Goal: Task Accomplishment & Management: Manage account settings

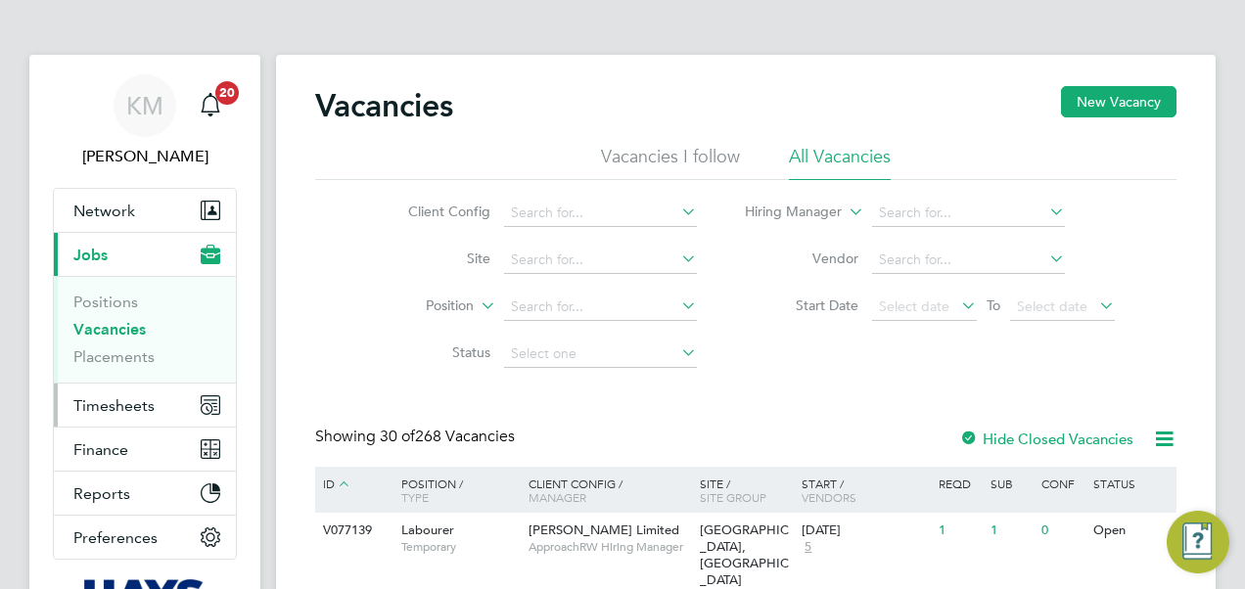
click at [78, 405] on span "Timesheets" at bounding box center [113, 405] width 81 height 19
click at [97, 413] on button "Timesheets" at bounding box center [145, 405] width 182 height 43
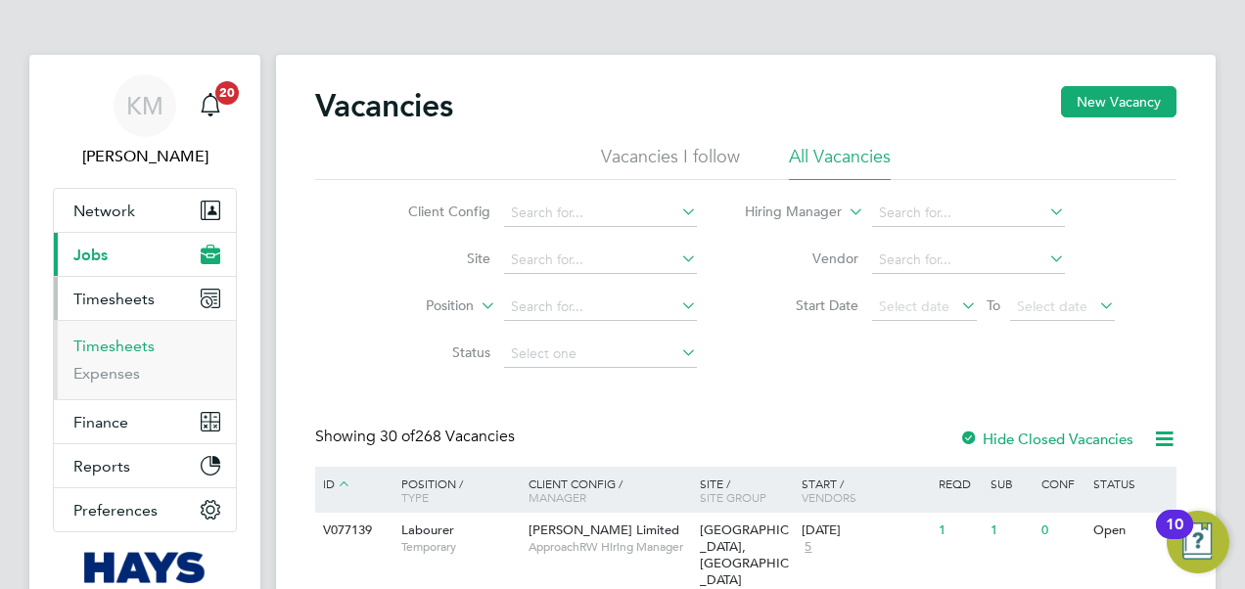
click at [96, 343] on link "Timesheets" at bounding box center [113, 346] width 81 height 19
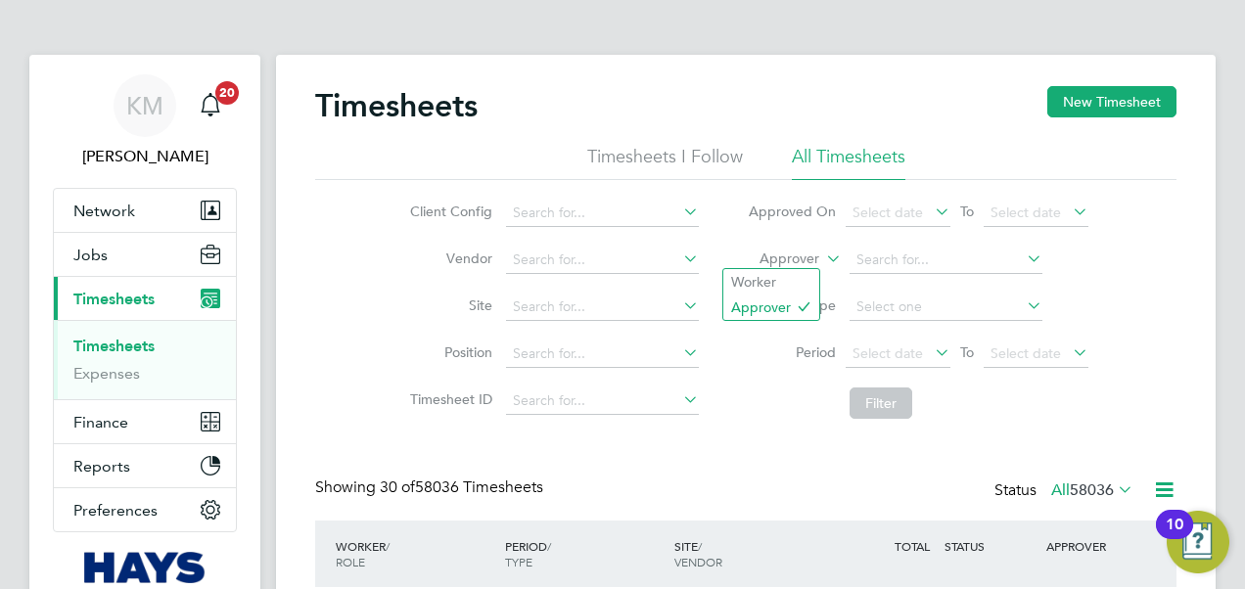
click at [822, 256] on icon at bounding box center [822, 254] width 0 height 18
drag, startPoint x: 785, startPoint y: 283, endPoint x: 824, endPoint y: 279, distance: 39.3
click at [786, 283] on li "Worker" at bounding box center [771, 281] width 96 height 25
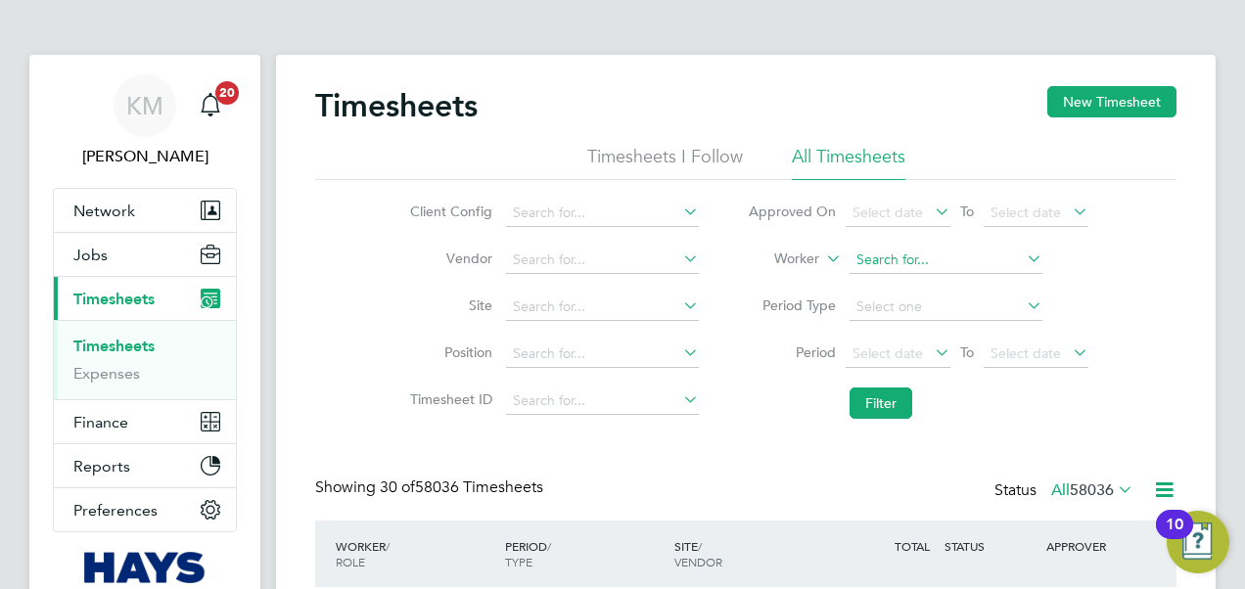
click at [878, 267] on input at bounding box center [945, 260] width 193 height 27
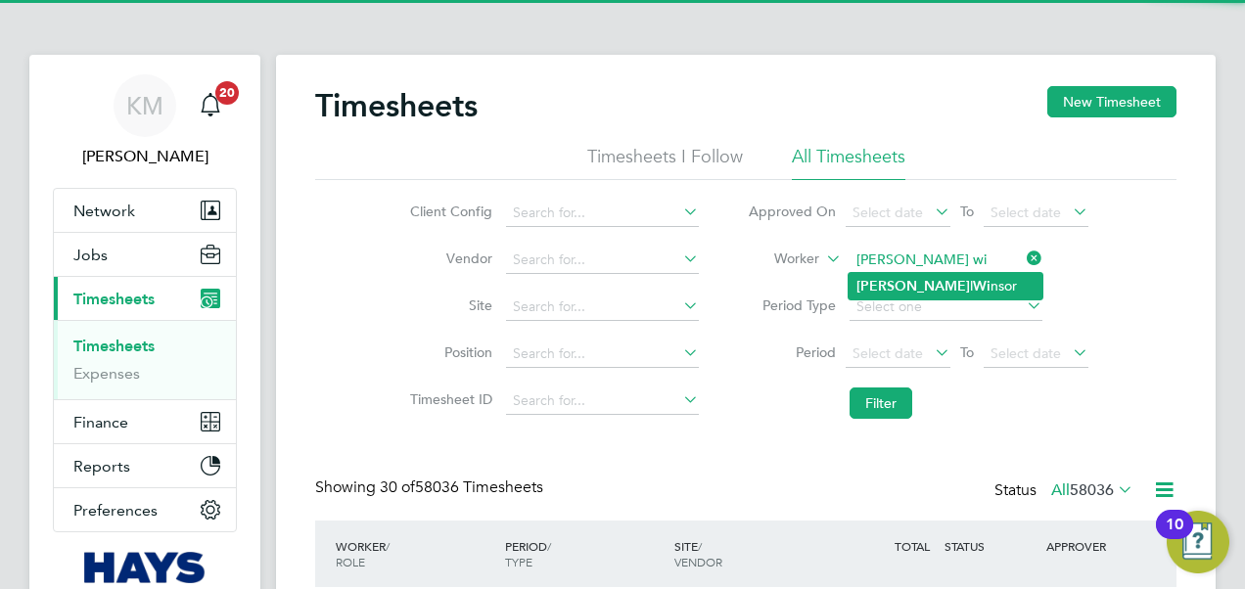
click at [875, 282] on b "[PERSON_NAME]" at bounding box center [913, 286] width 114 height 17
type input "[PERSON_NAME]"
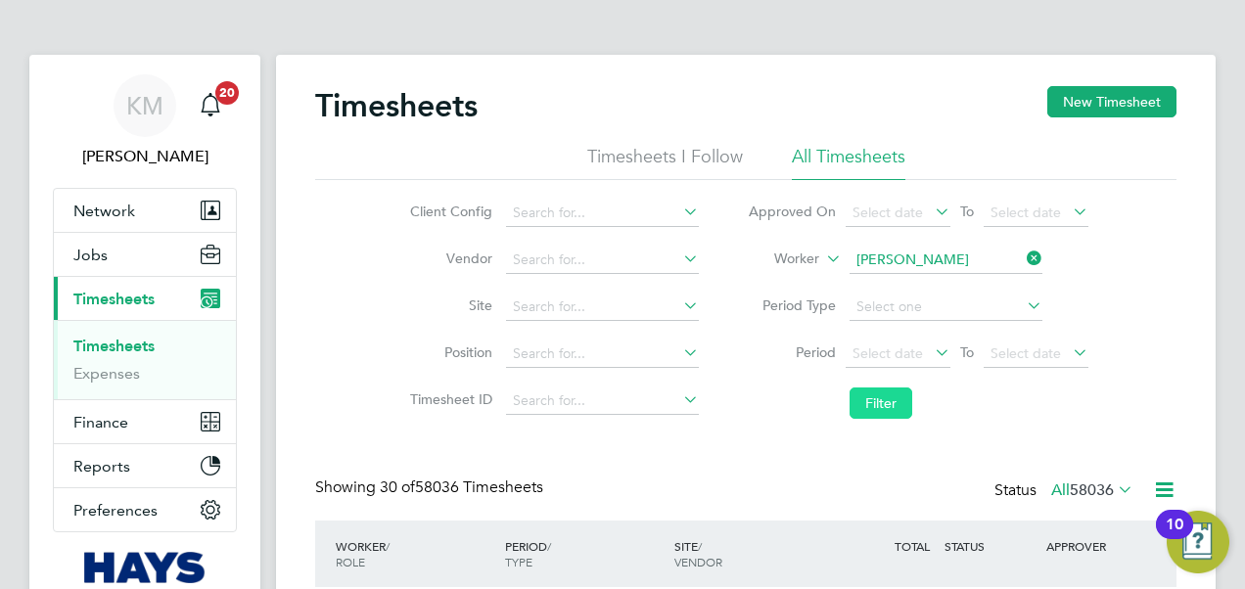
click at [879, 400] on button "Filter" at bounding box center [880, 403] width 63 height 31
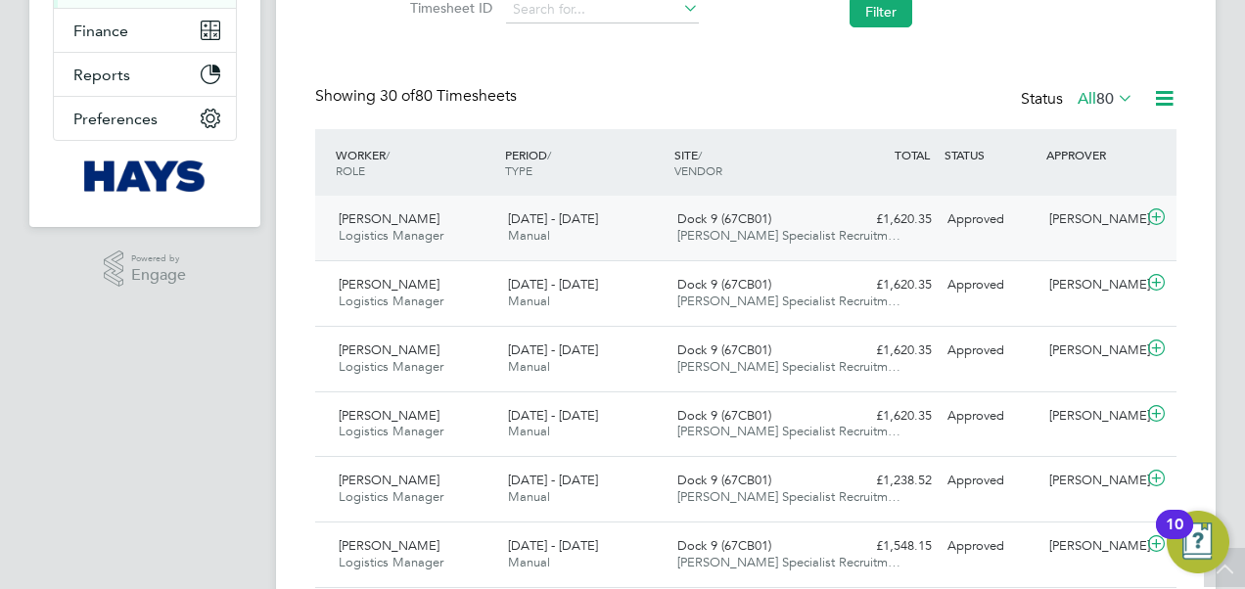
click at [523, 213] on span "[DATE] - [DATE]" at bounding box center [553, 218] width 90 height 17
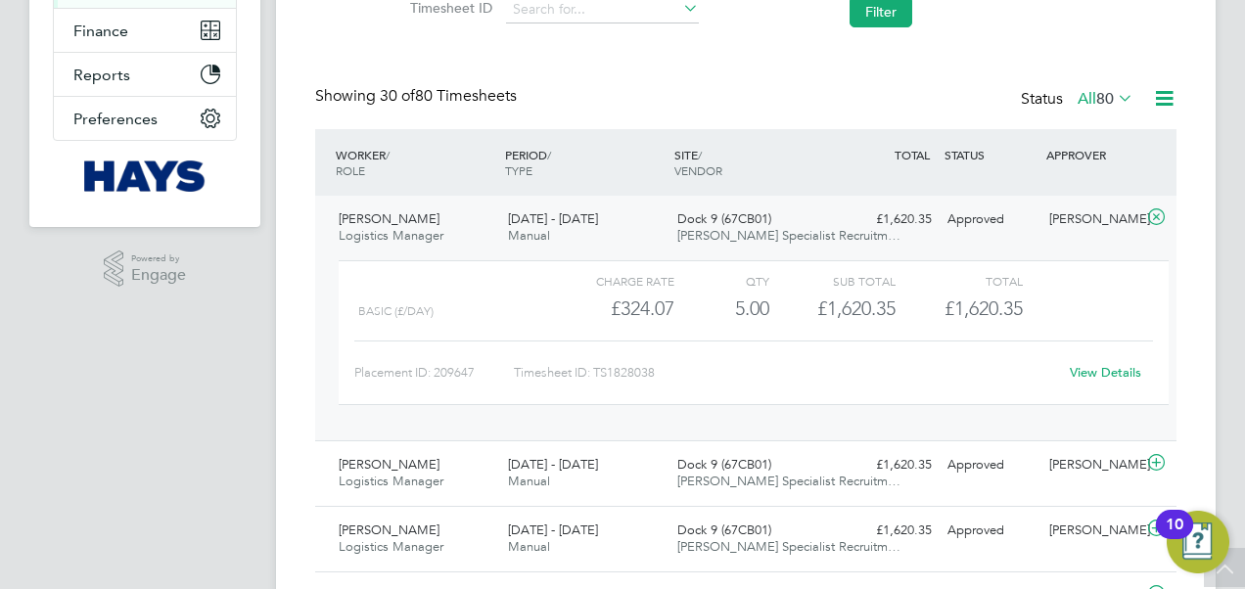
click at [1106, 371] on link "View Details" at bounding box center [1105, 372] width 71 height 17
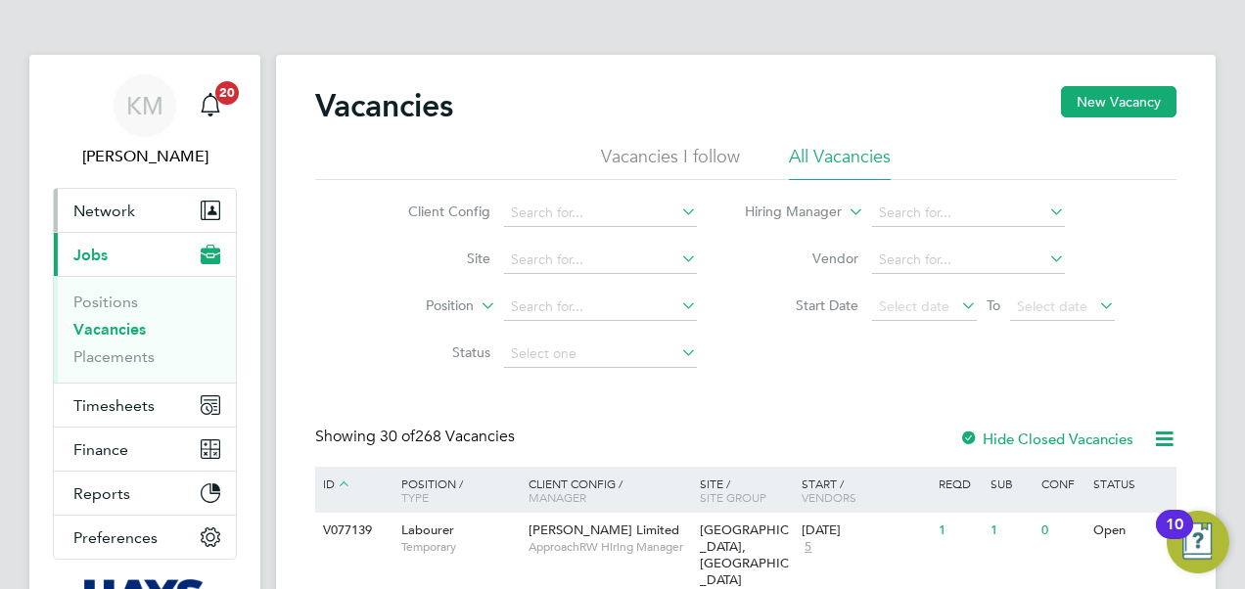
click at [90, 206] on span "Network" at bounding box center [104, 211] width 62 height 19
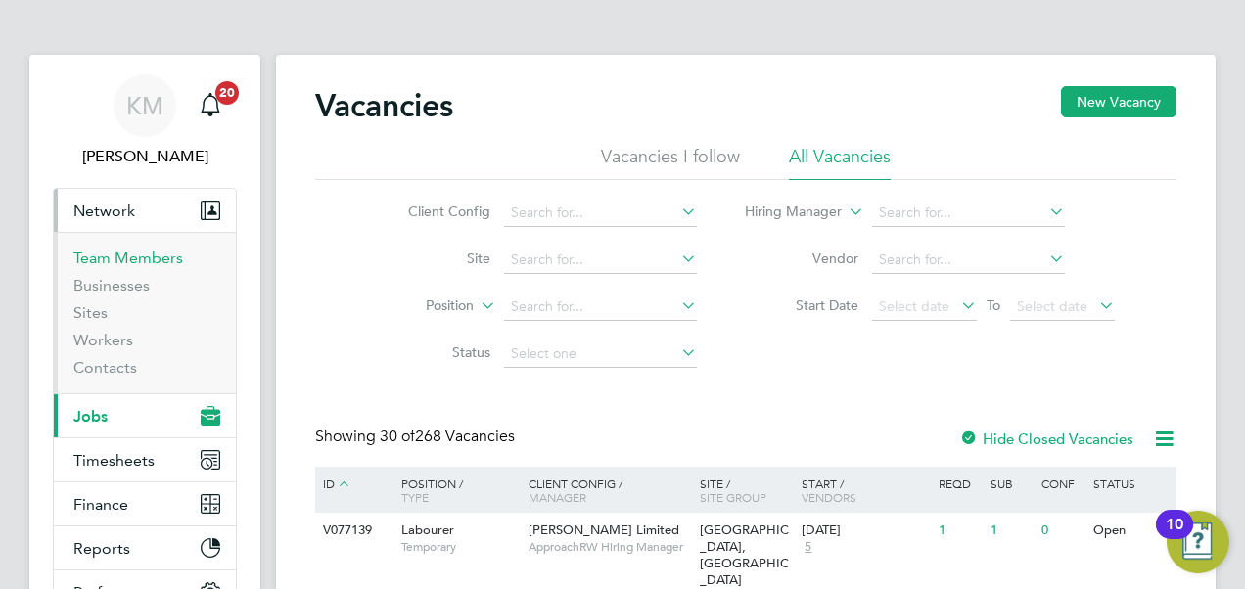
click at [95, 254] on link "Team Members" at bounding box center [128, 258] width 110 height 19
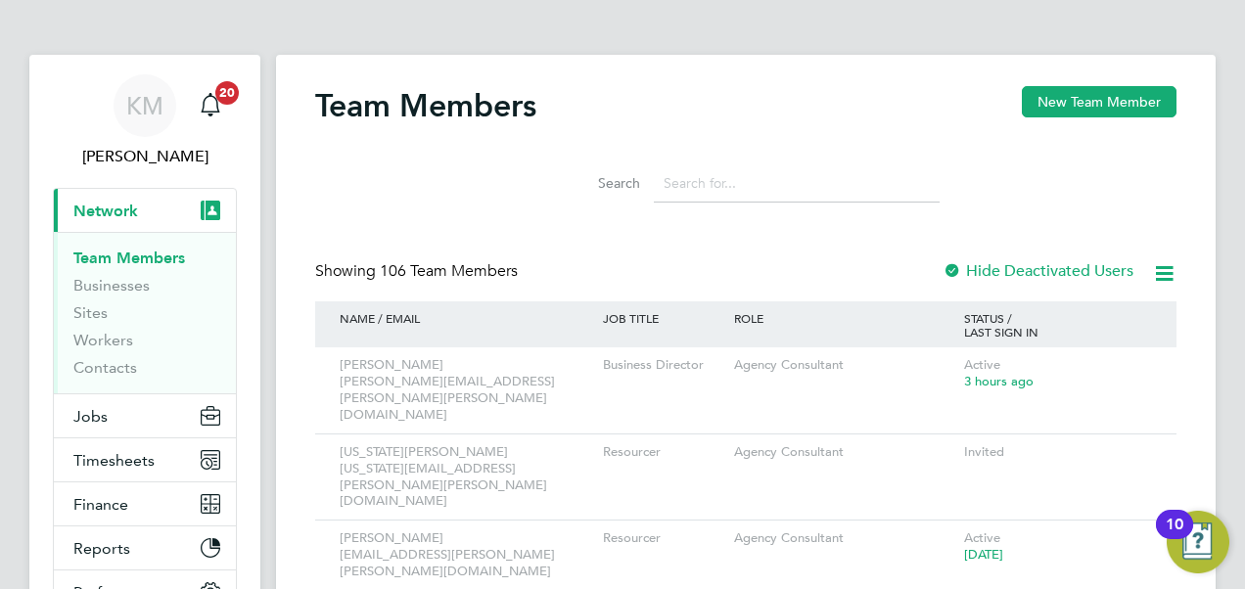
click at [684, 192] on input at bounding box center [797, 183] width 286 height 38
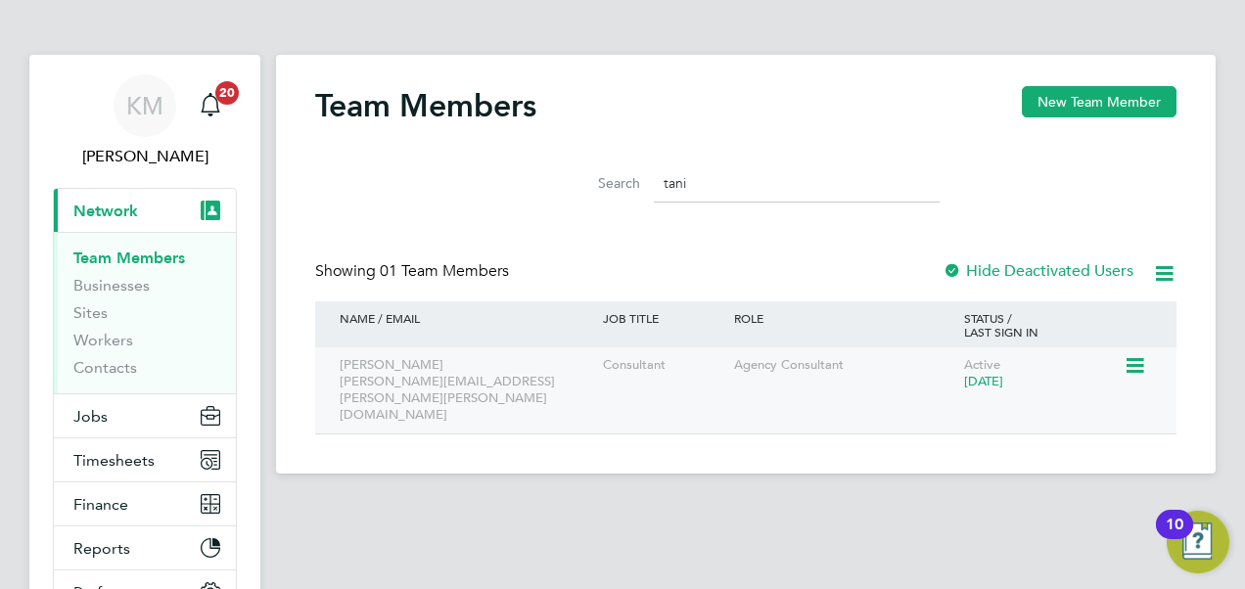
click at [1135, 362] on icon at bounding box center [1133, 365] width 20 height 23
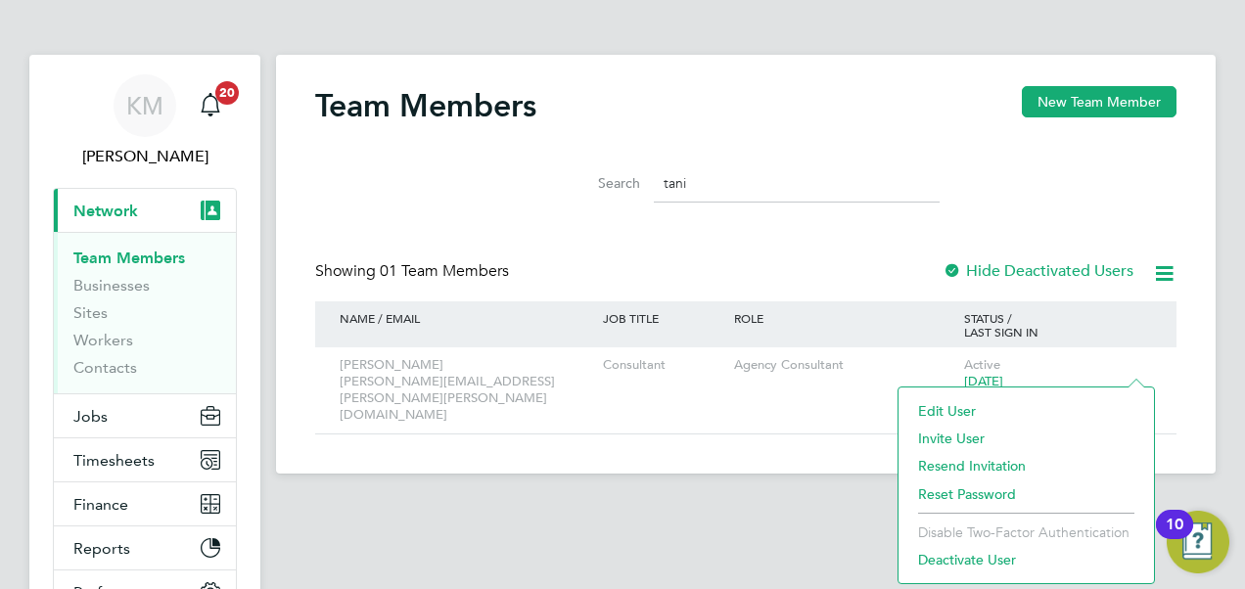
click at [935, 403] on li "Edit User" at bounding box center [1026, 410] width 236 height 27
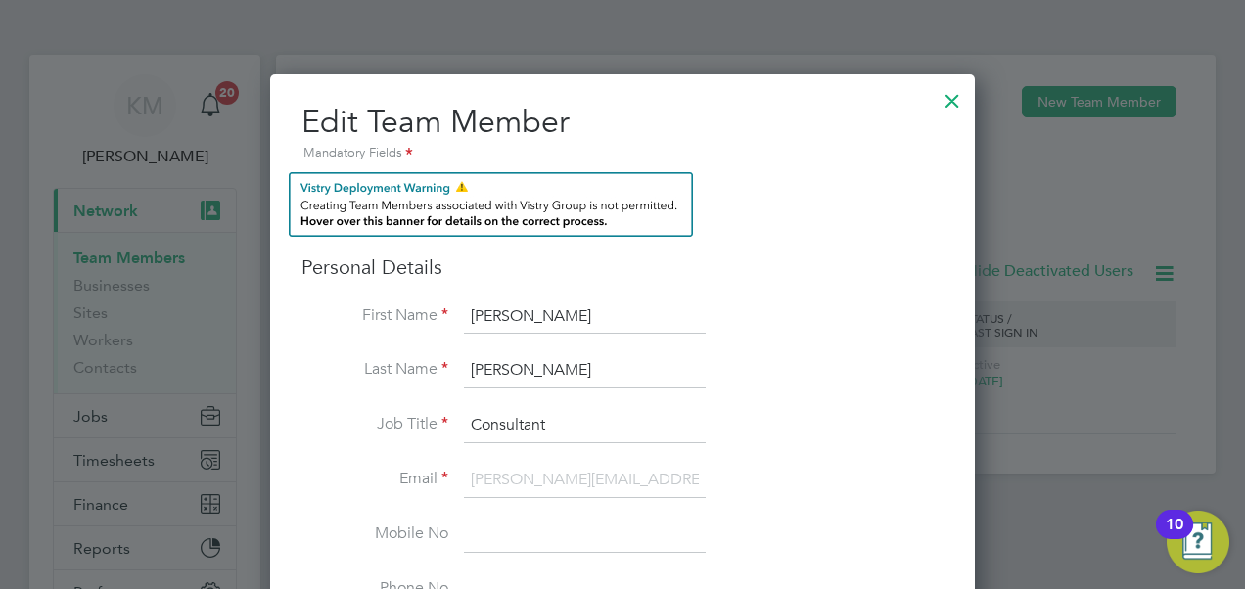
click at [954, 95] on div at bounding box center [952, 95] width 35 height 35
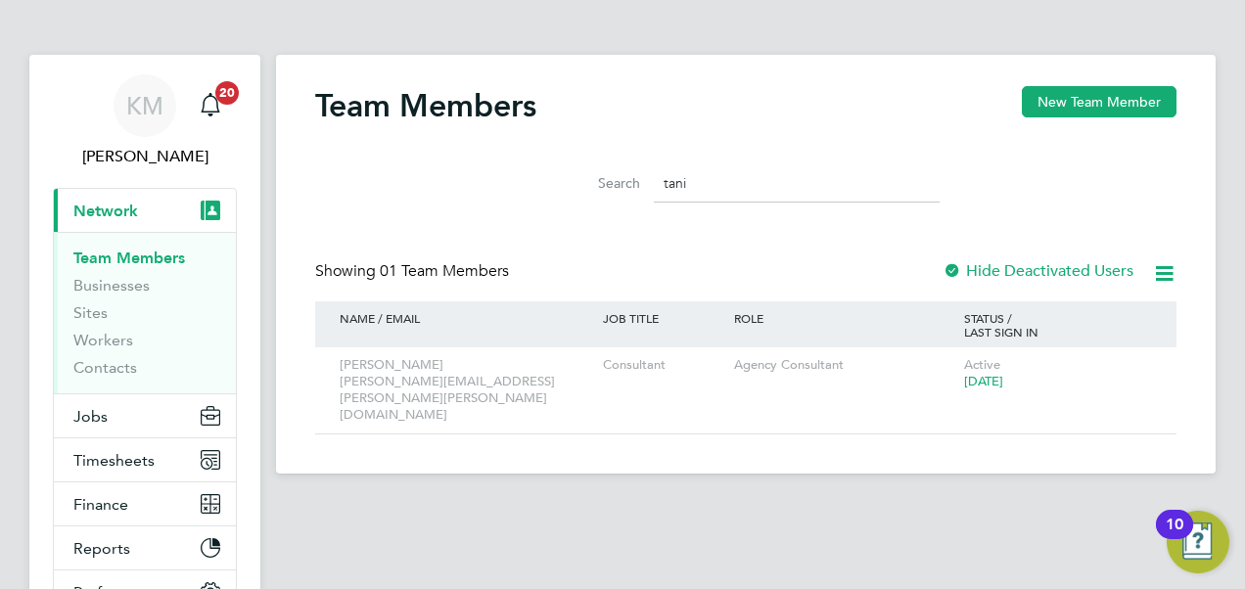
drag, startPoint x: 732, startPoint y: 182, endPoint x: 611, endPoint y: 178, distance: 121.4
click at [611, 178] on div "Search tani" at bounding box center [746, 183] width 388 height 38
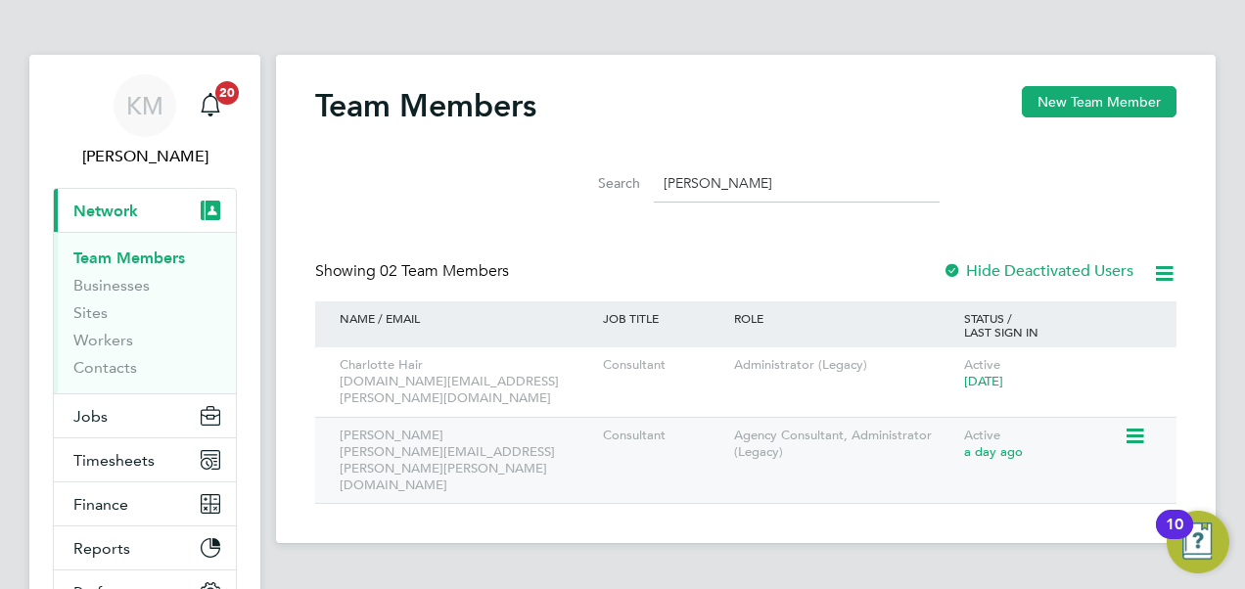
click at [1140, 425] on icon at bounding box center [1133, 436] width 20 height 23
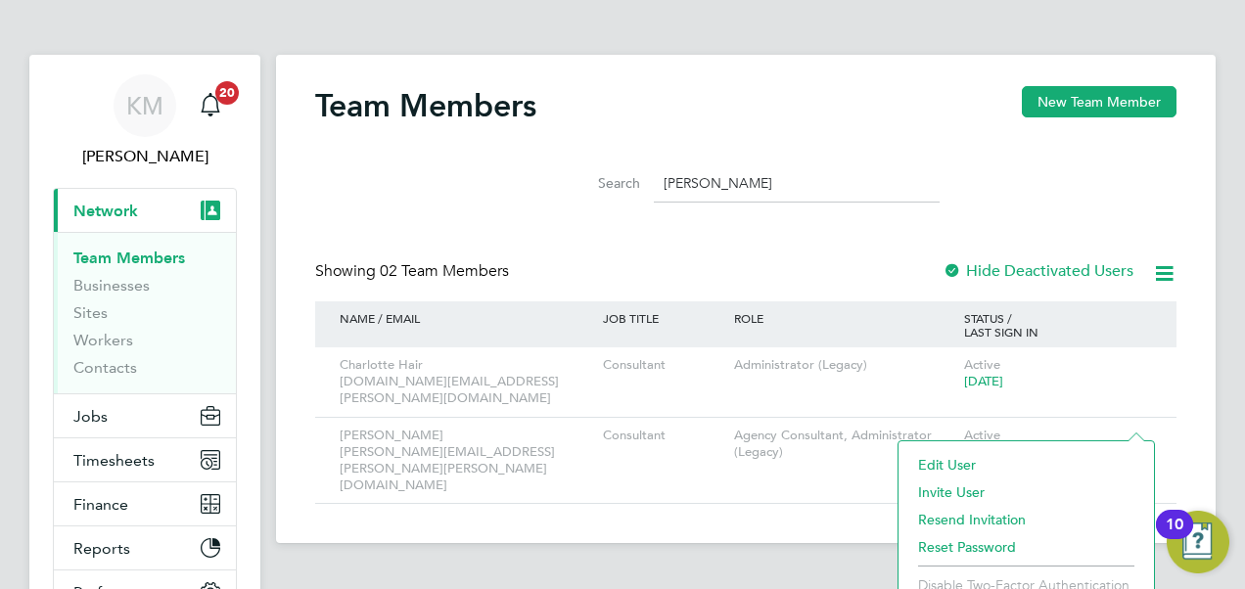
click at [976, 456] on li "Edit User" at bounding box center [1026, 464] width 236 height 27
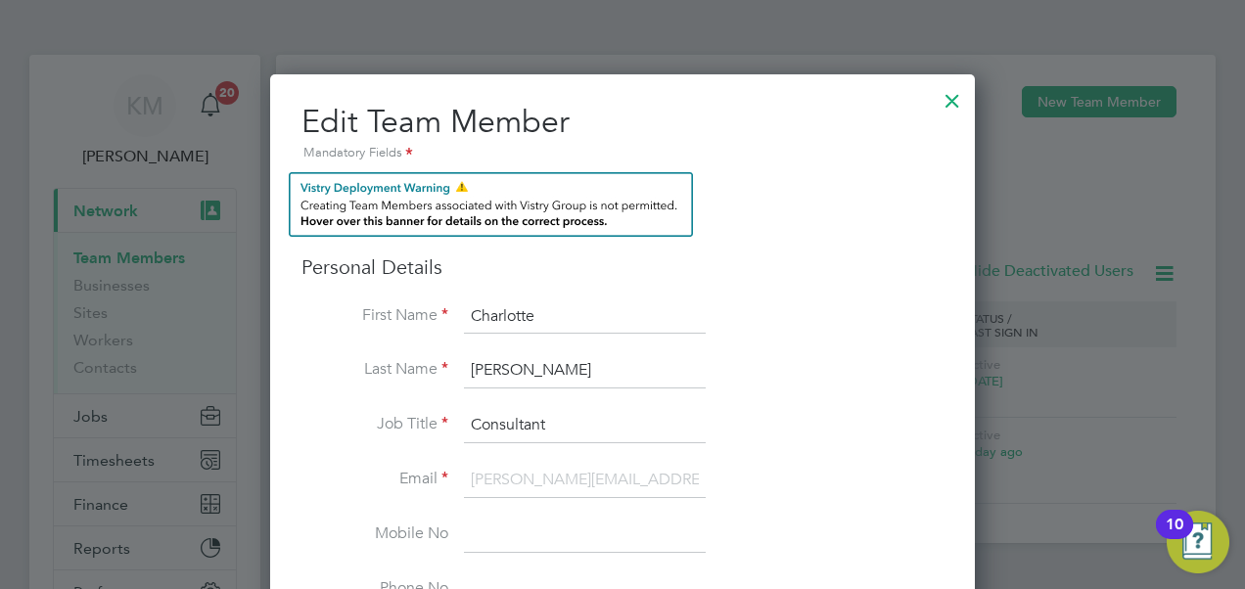
click at [957, 92] on div at bounding box center [952, 95] width 35 height 35
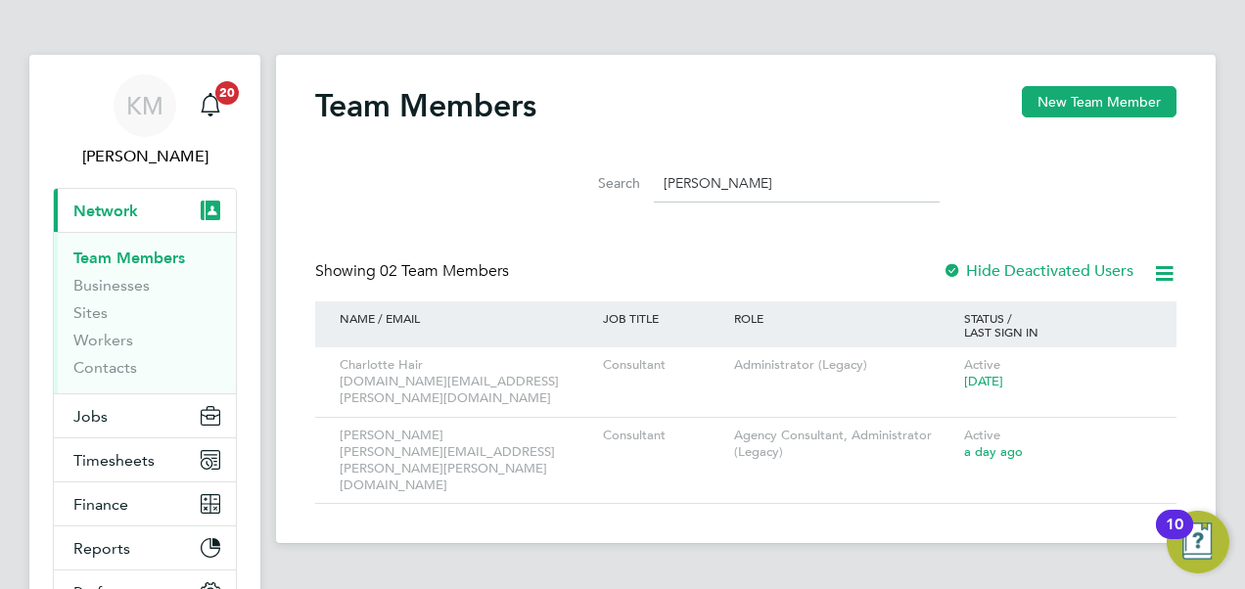
drag, startPoint x: 759, startPoint y: 176, endPoint x: 601, endPoint y: 244, distance: 172.3
click at [530, 196] on li "Search charlott" at bounding box center [745, 184] width 436 height 58
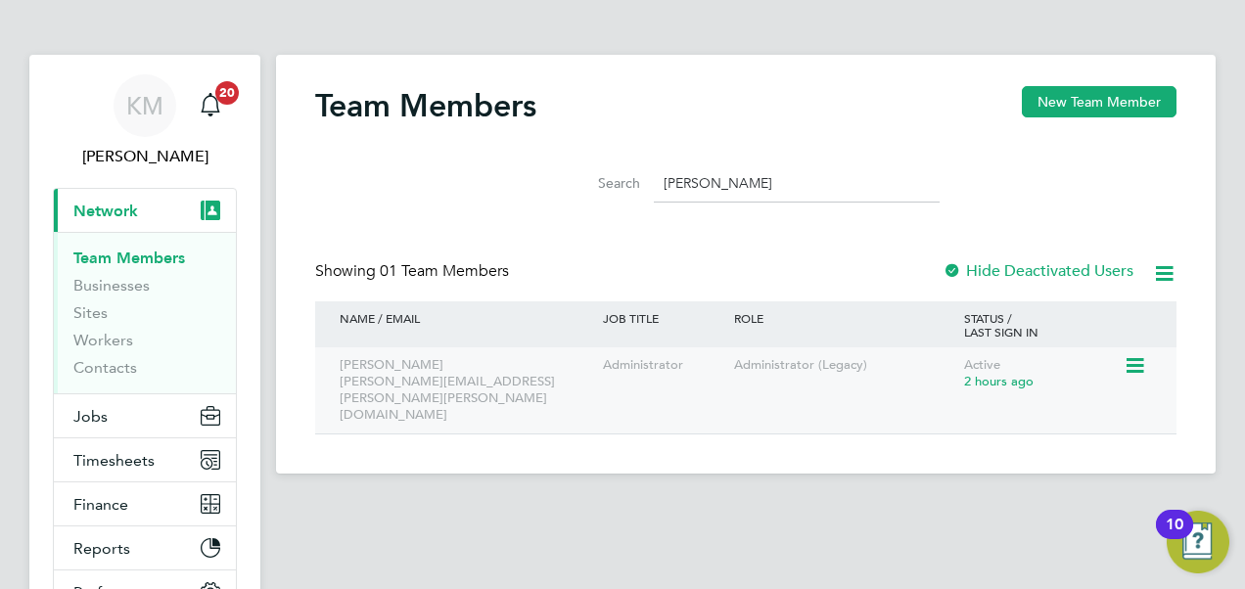
type input "katie"
click at [1133, 364] on icon at bounding box center [1133, 365] width 20 height 23
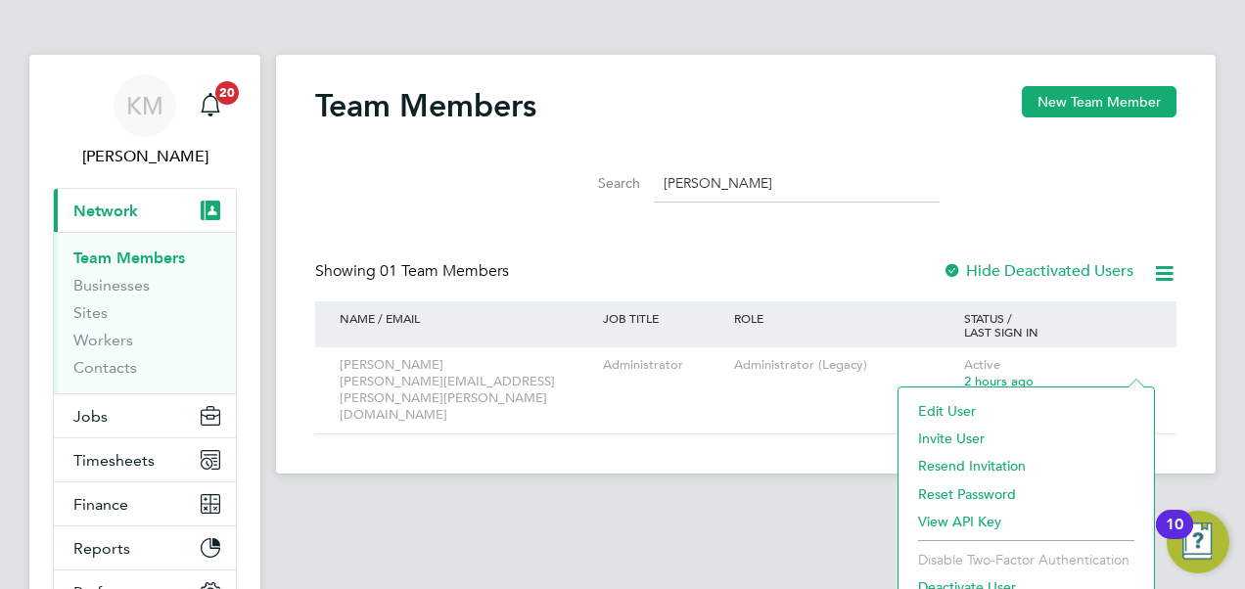
click at [965, 410] on li "Edit User" at bounding box center [1026, 410] width 236 height 27
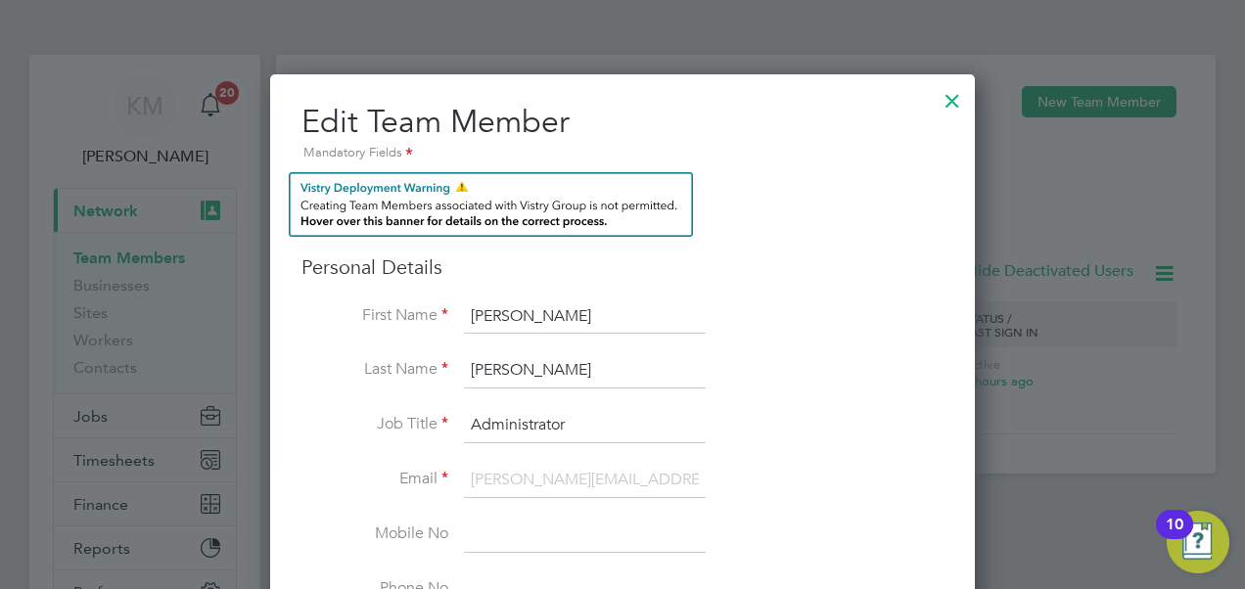
click at [947, 100] on div at bounding box center [952, 95] width 35 height 35
